Goal: Check status: Check status

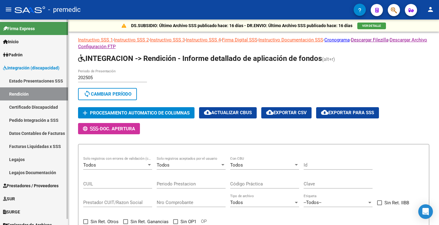
scroll to position [241, 0]
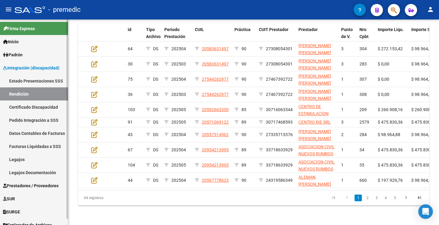
click at [34, 83] on link "Estado Presentaciones SSS" at bounding box center [34, 80] width 68 height 13
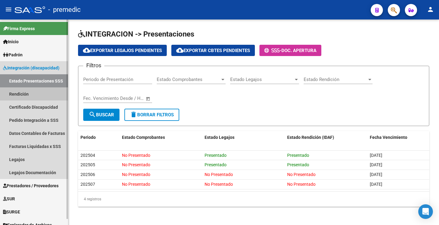
click at [21, 89] on link "Rendición" at bounding box center [34, 93] width 68 height 13
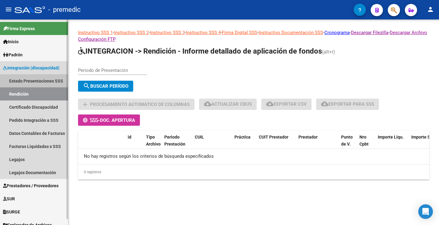
click at [40, 79] on link "Estado Presentaciones SSS" at bounding box center [34, 80] width 68 height 13
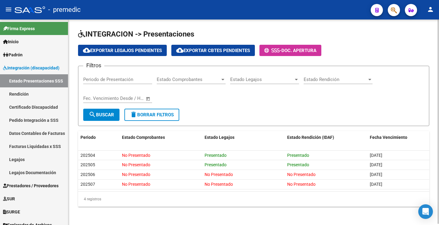
click at [283, 24] on div "INTEGRACION -> Presentaciones cloud_download Exportar Legajos Pendientes cloud_…" at bounding box center [253, 123] width 371 height 207
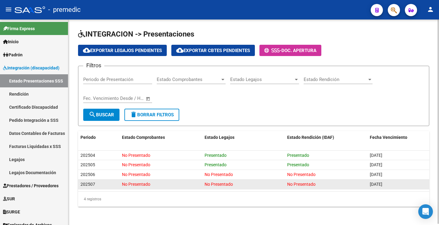
scroll to position [1, 0]
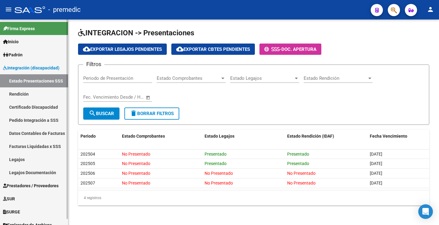
click at [16, 94] on link "Rendición" at bounding box center [34, 93] width 68 height 13
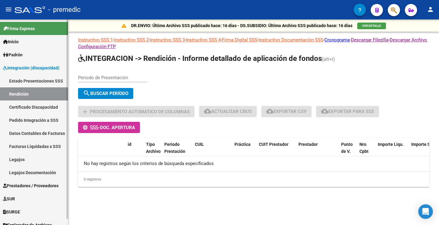
click at [34, 82] on link "Estado Presentaciones SSS" at bounding box center [34, 80] width 68 height 13
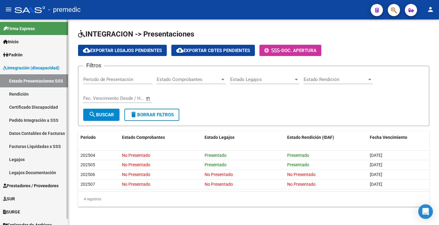
click at [12, 103] on link "Certificado Discapacidad" at bounding box center [34, 107] width 68 height 13
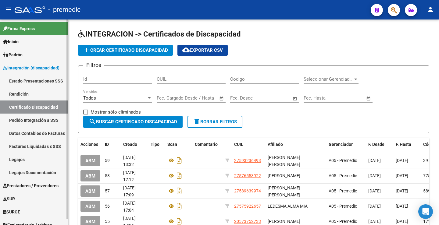
click at [22, 84] on link "Estado Presentaciones SSS" at bounding box center [34, 80] width 68 height 13
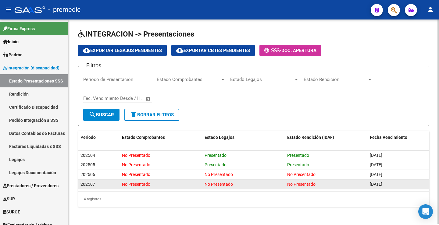
scroll to position [1, 0]
